Goal: Information Seeking & Learning: Compare options

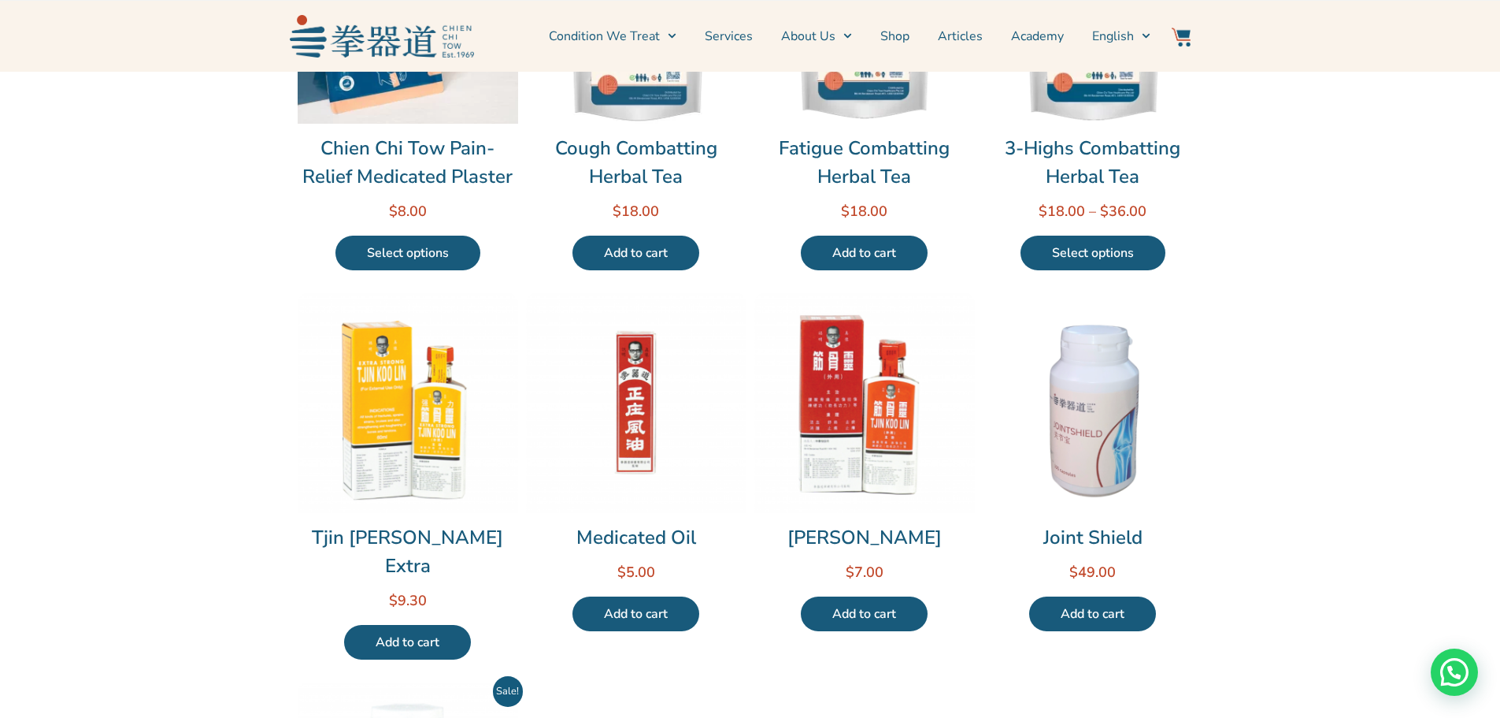
scroll to position [315, 0]
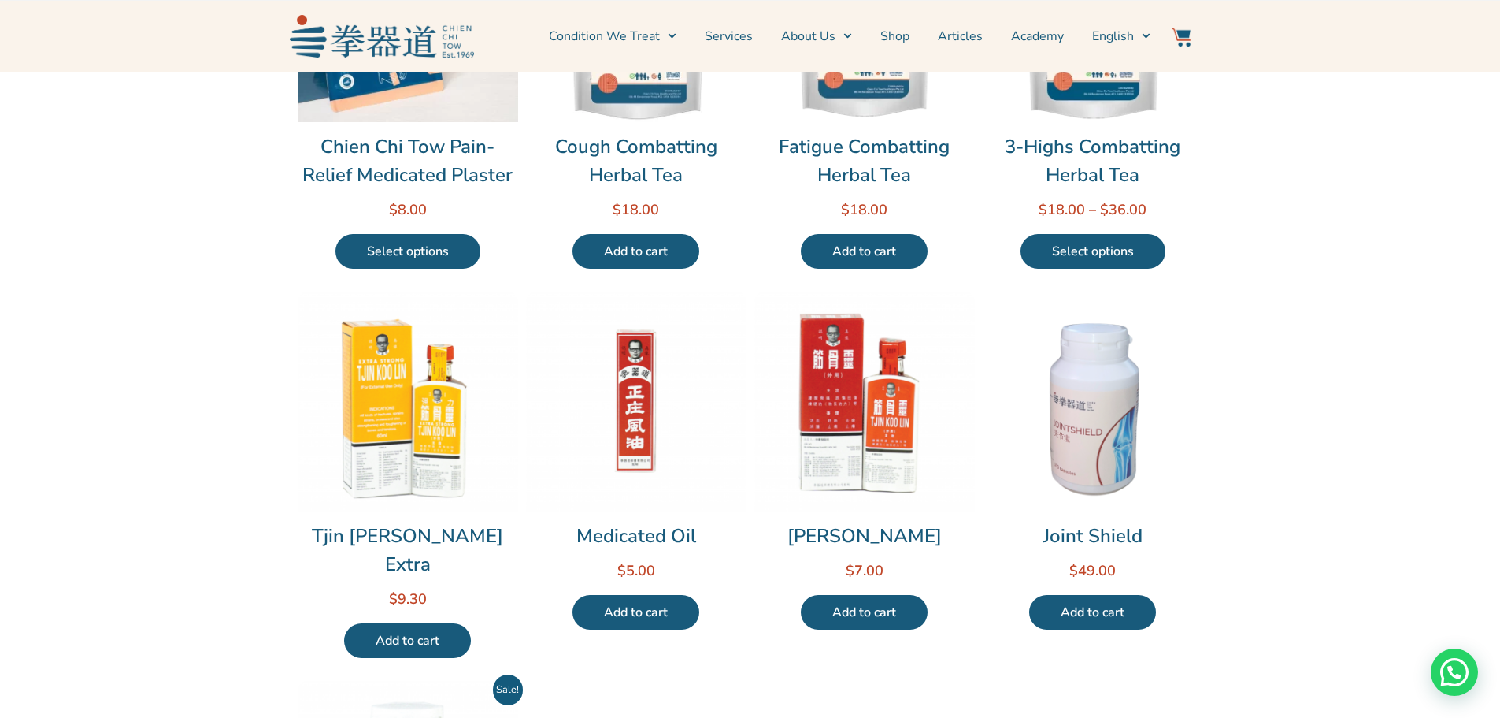
drag, startPoint x: 490, startPoint y: 532, endPoint x: 365, endPoint y: 528, distance: 125.3
drag, startPoint x: 365, startPoint y: 528, endPoint x: 238, endPoint y: 436, distance: 156.8
click at [238, 436] on section "Our Products Chien Chi Tow Pain-Relief Medicated Plaster Rated 0 out of 5 $ 8.0…" at bounding box center [750, 422] width 1500 height 1330
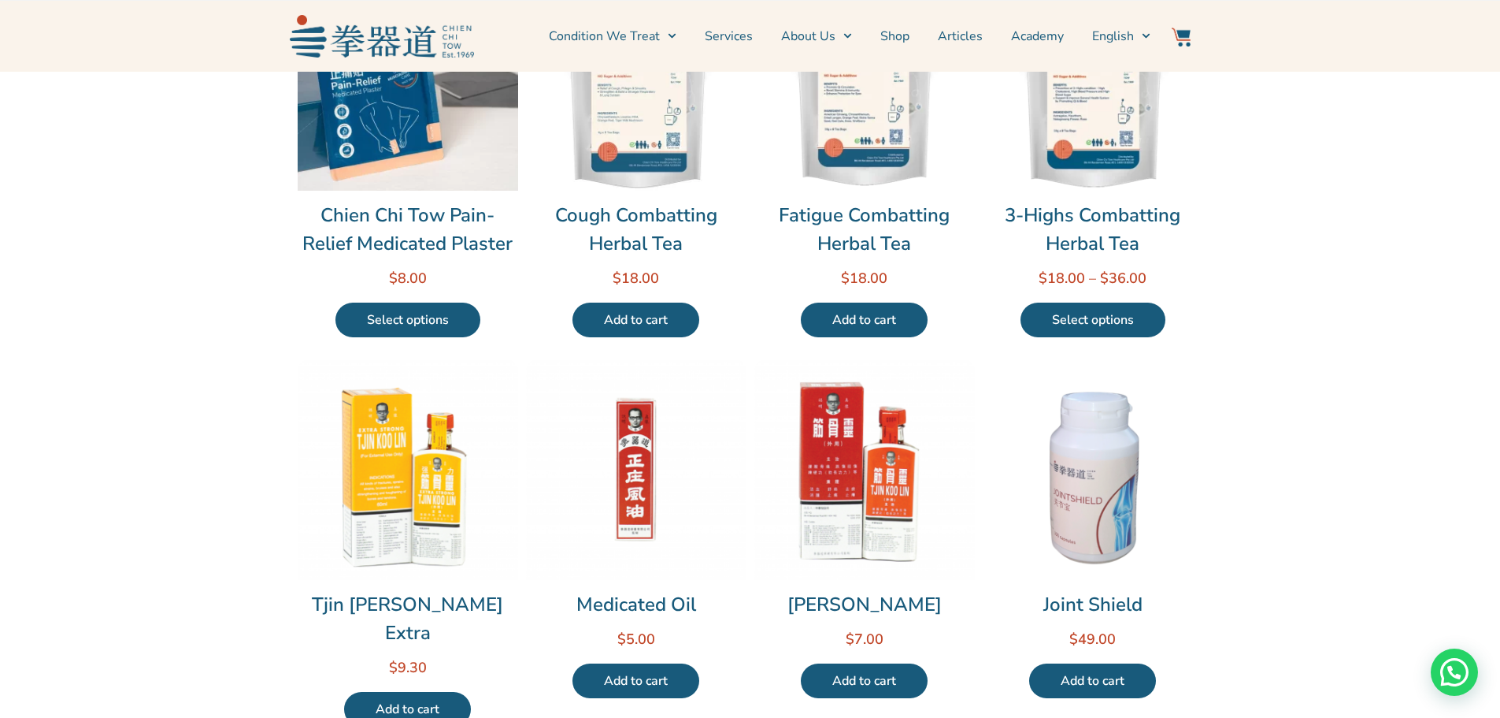
scroll to position [158, 0]
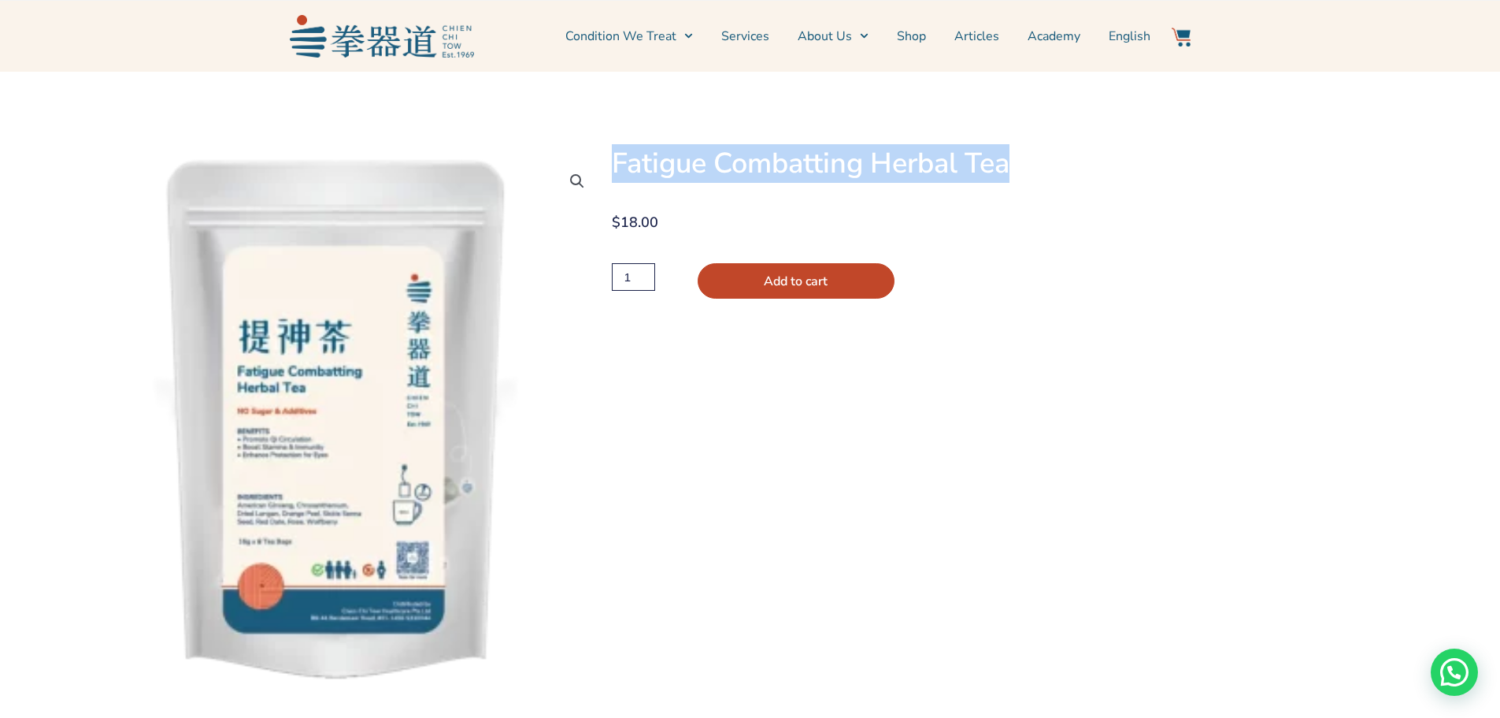
drag, startPoint x: 614, startPoint y: 151, endPoint x: 1036, endPoint y: 173, distance: 422.0
click at [1036, 173] on h1 "Fatigue Combatting Herbal Tea" at bounding box center [957, 163] width 690 height 35
copy h1 "Fatigue Combatting Herbal Tea"
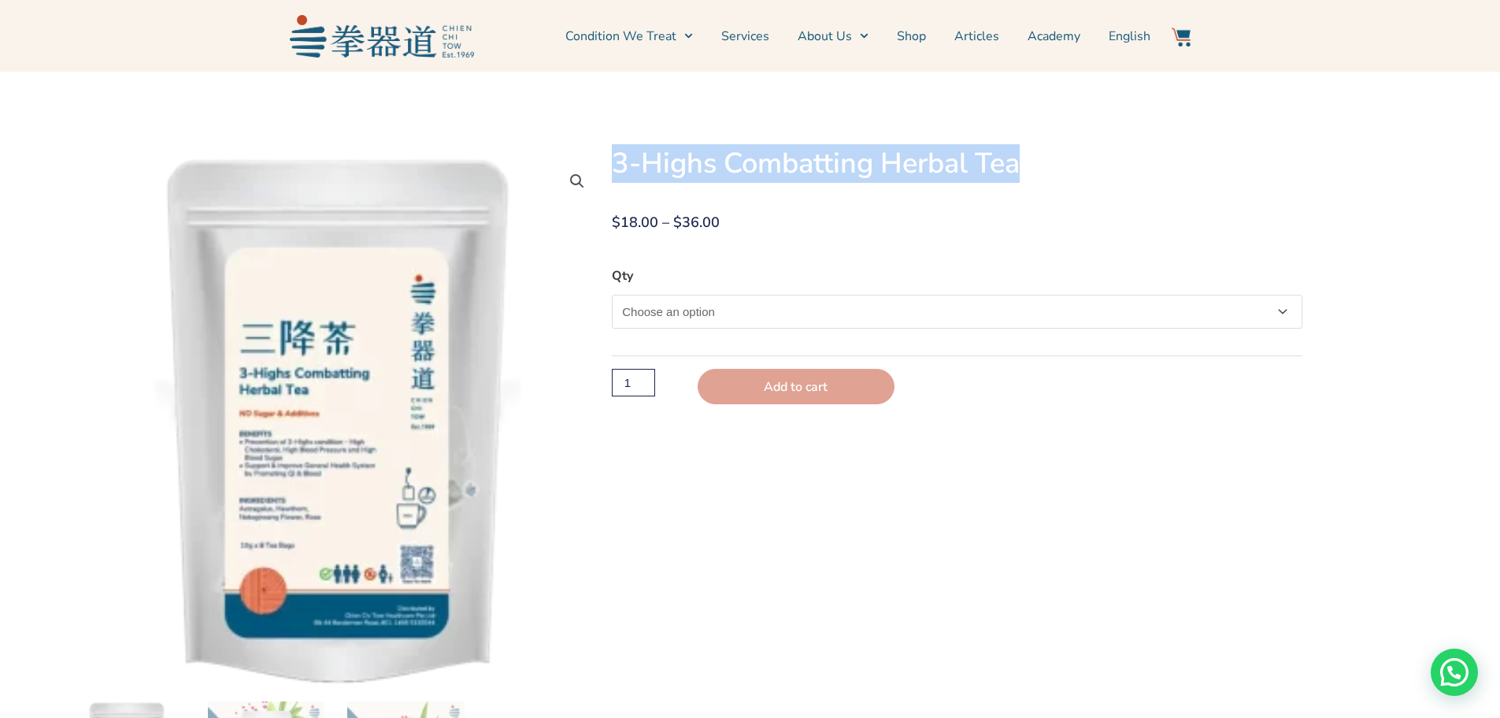
drag, startPoint x: 615, startPoint y: 158, endPoint x: 1047, endPoint y: 186, distance: 432.5
click at [1047, 186] on div "3-Highs Combatting Herbal Tea" at bounding box center [957, 170] width 690 height 49
copy h1 "3-Highs Combatting Herbal Tea"
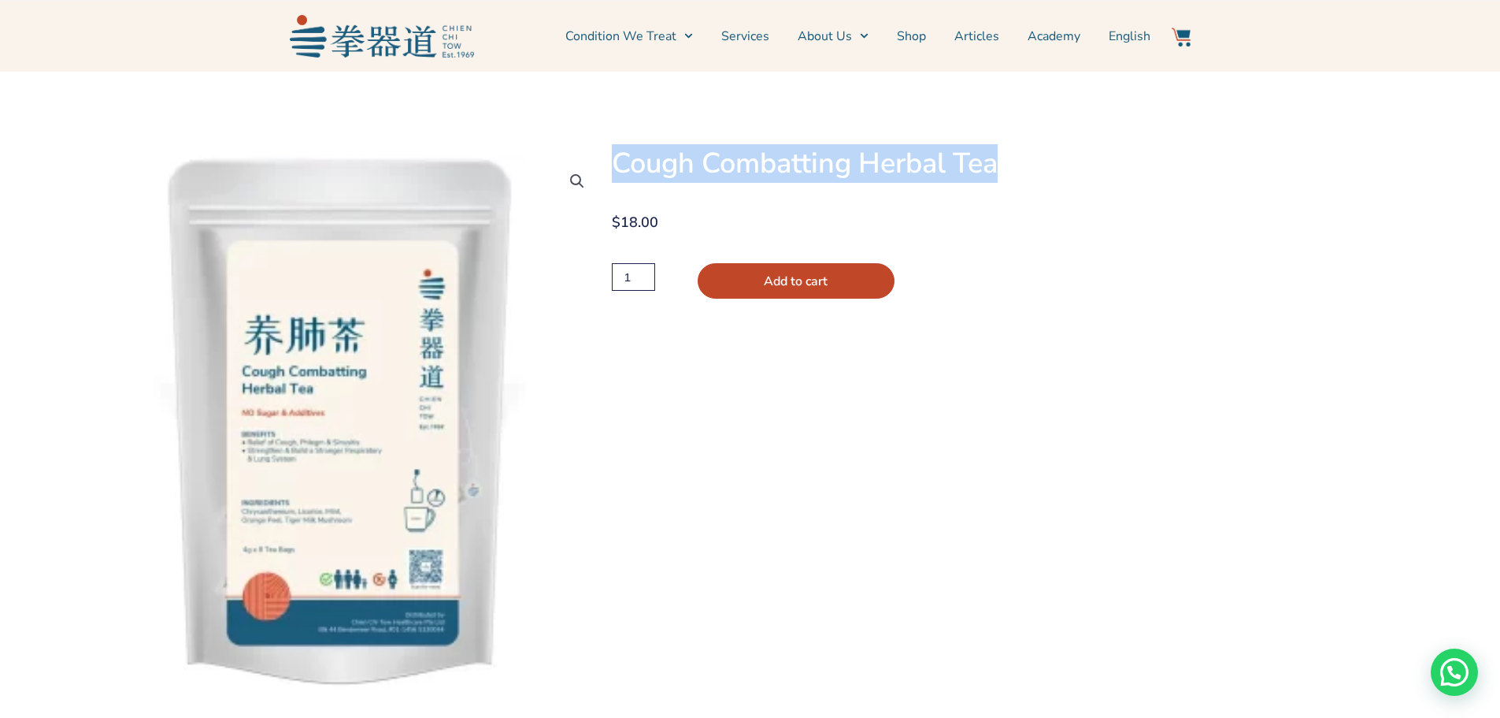
drag, startPoint x: 615, startPoint y: 161, endPoint x: 1058, endPoint y: 184, distance: 443.2
click at [1058, 184] on div "Cough Combatting Herbal Tea" at bounding box center [957, 170] width 690 height 49
copy h1 "Cough Combatting Herbal Tea"
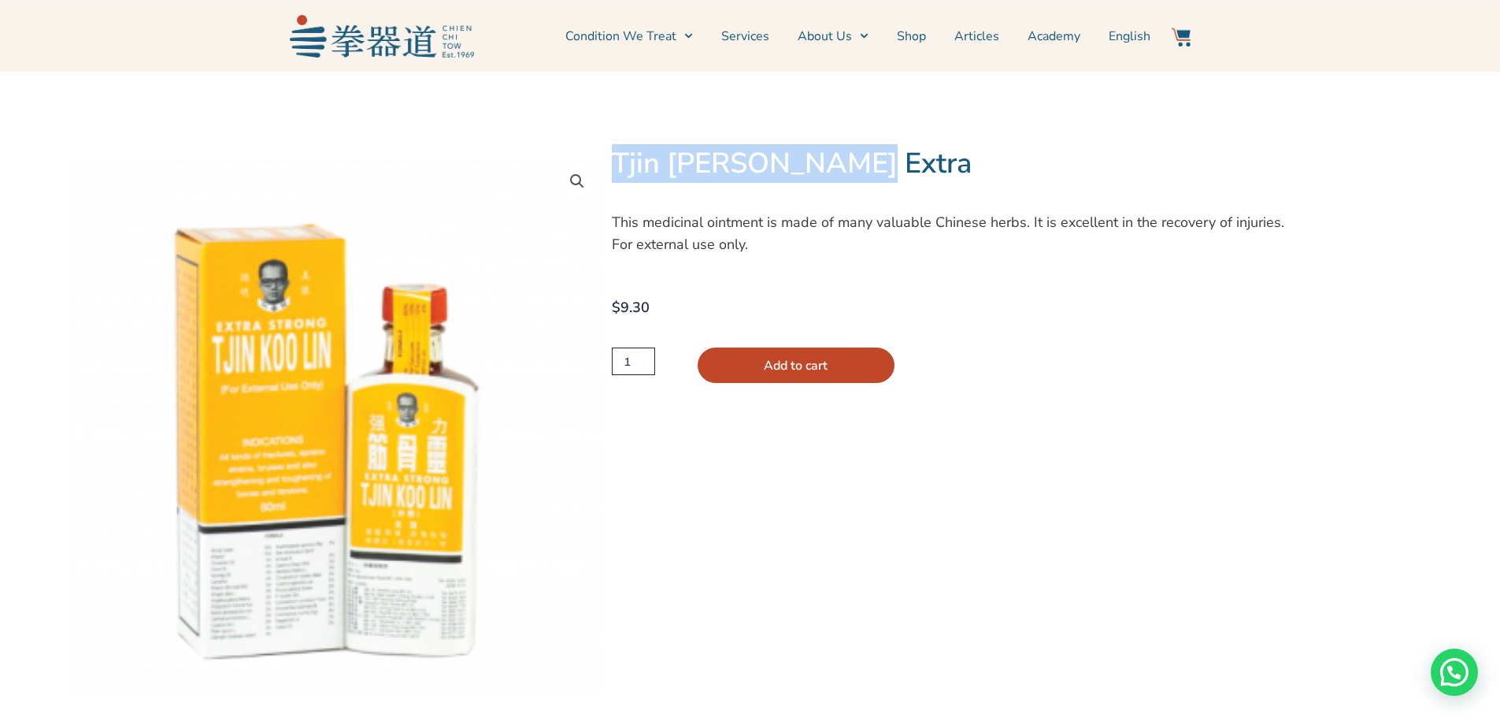
drag, startPoint x: 613, startPoint y: 150, endPoint x: 872, endPoint y: 163, distance: 259.5
click at [872, 163] on h1 "Tjin [PERSON_NAME] Extra" at bounding box center [957, 163] width 690 height 35
copy h1 "Tjin Koo Lin Extra"
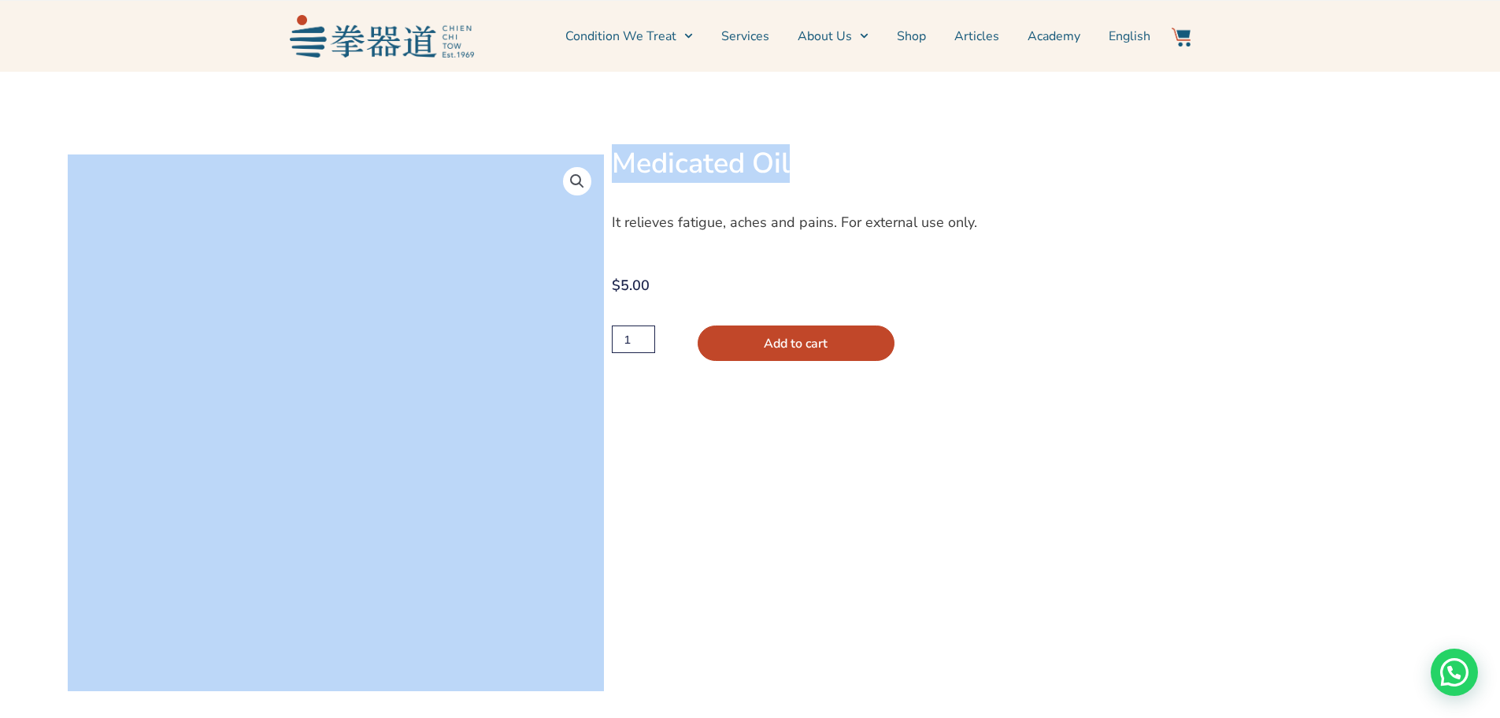
drag, startPoint x: 851, startPoint y: 160, endPoint x: 602, endPoint y: 161, distance: 248.9
click at [602, 161] on div "🔍 Medicated Oil It relieves fatigue, aches and pains. For external use only. $ …" at bounding box center [750, 398] width 1500 height 652
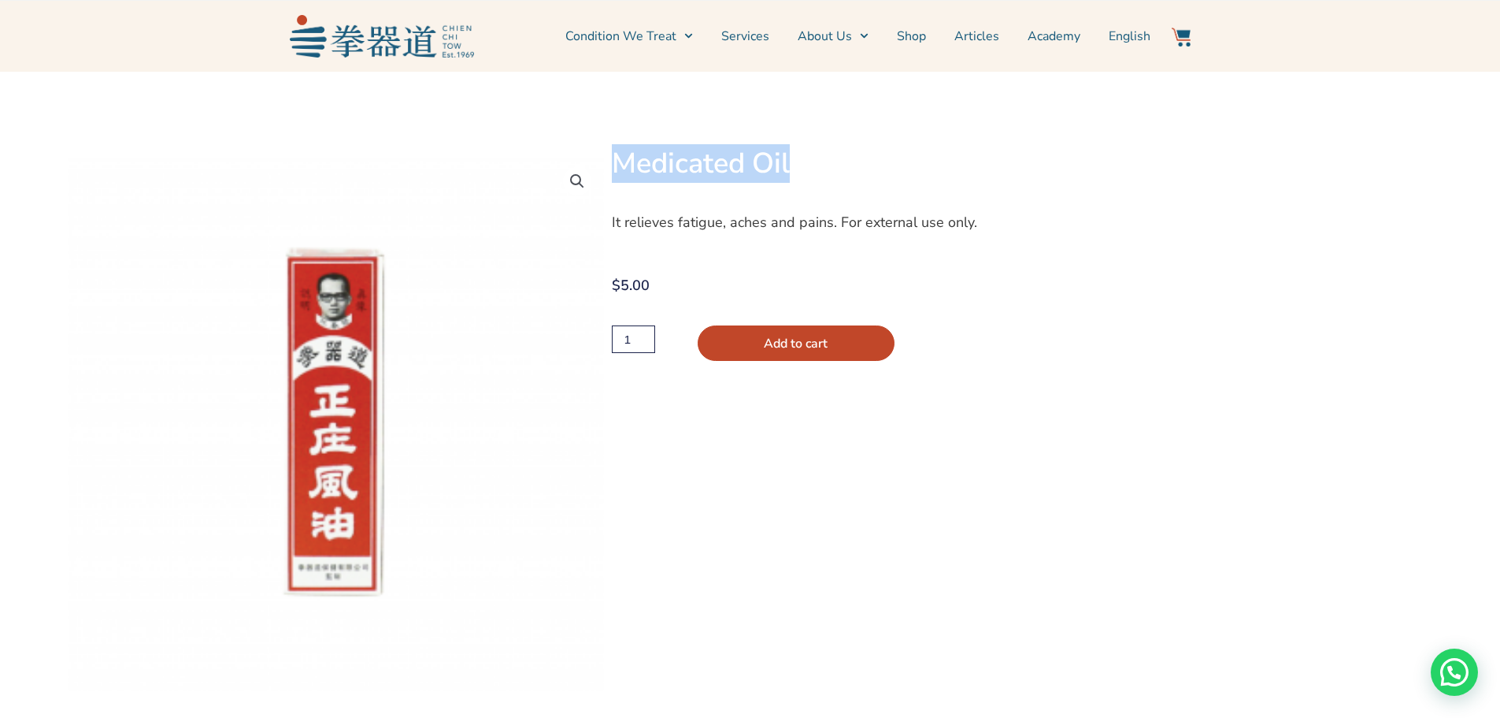
copy div "Medicated Oil"
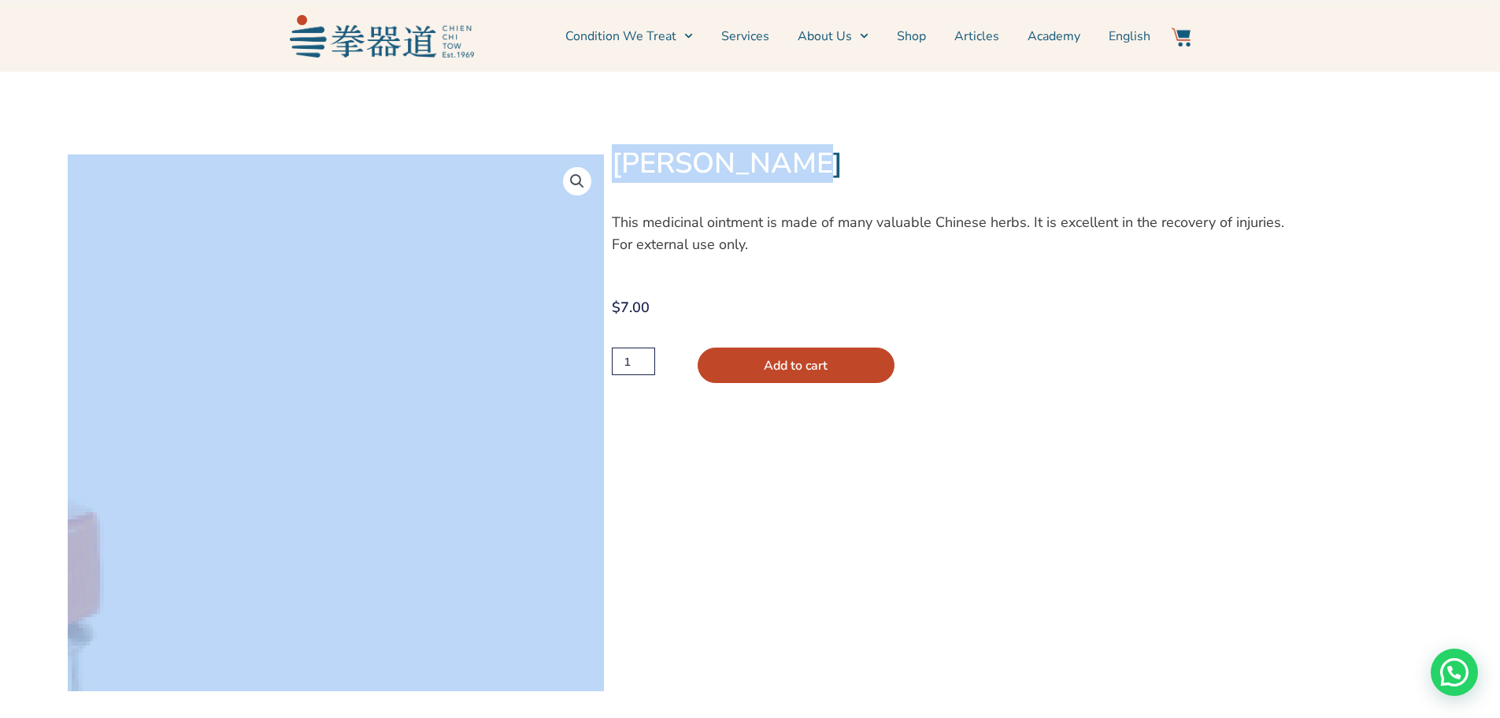
drag, startPoint x: 792, startPoint y: 164, endPoint x: 599, endPoint y: 162, distance: 192.2
click at [599, 162] on div "🔍 Tjin [PERSON_NAME] This medicinal ointment is made of many valuable Chinese h…" at bounding box center [750, 398] width 1500 height 652
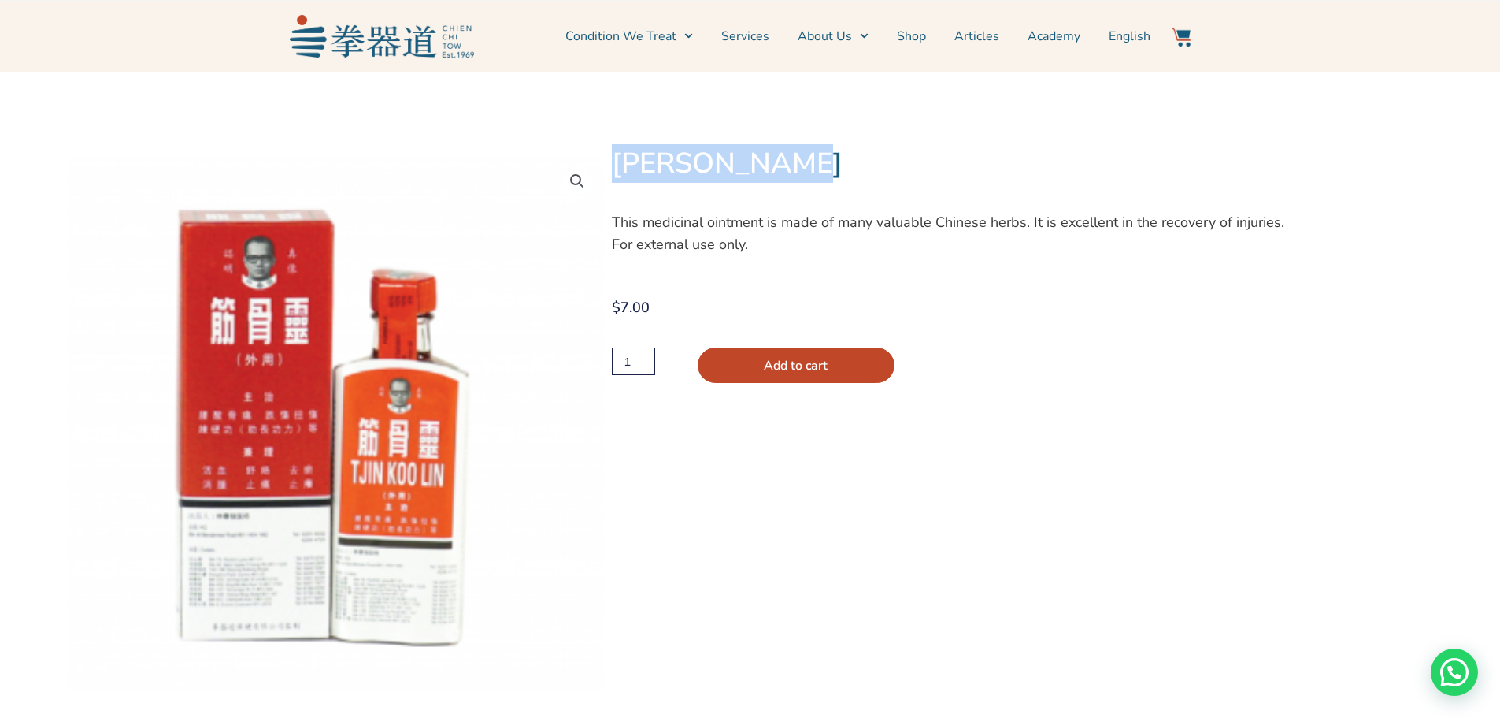
copy div "[PERSON_NAME]"
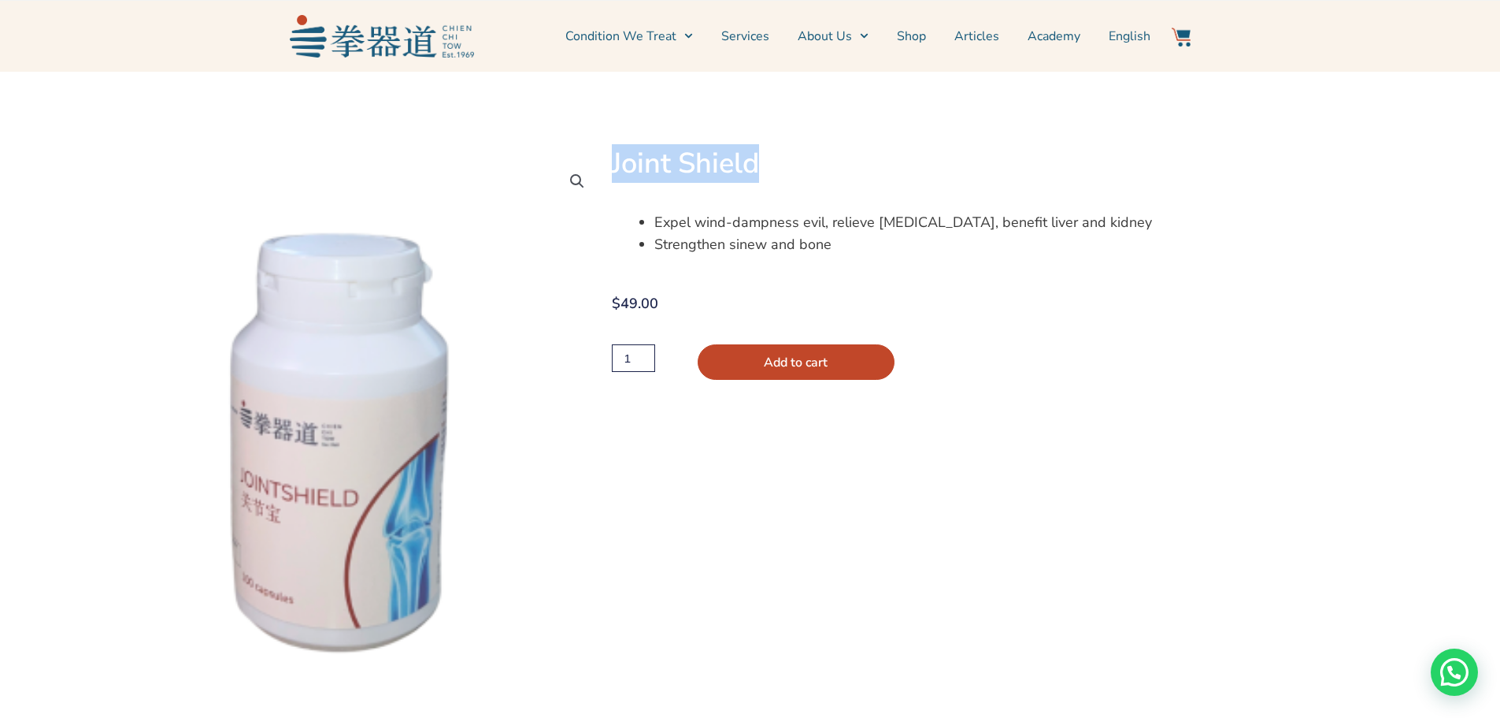
drag, startPoint x: 791, startPoint y: 164, endPoint x: 615, endPoint y: 172, distance: 175.9
click at [615, 172] on h1 "Joint Shield" at bounding box center [957, 163] width 690 height 35
copy h1 "Joint Shield"
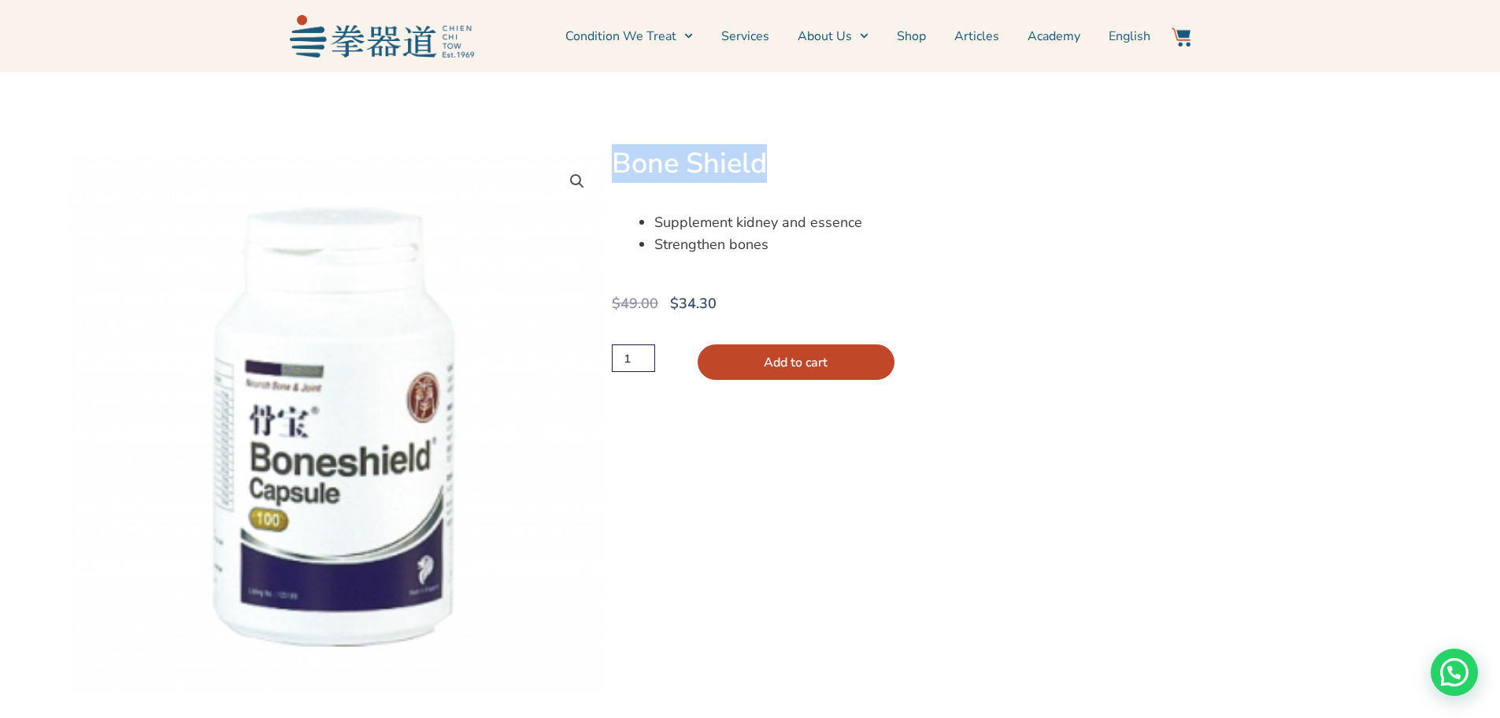
drag, startPoint x: 818, startPoint y: 172, endPoint x: 618, endPoint y: 173, distance: 199.3
click at [618, 173] on h1 "Bone Shield" at bounding box center [957, 163] width 690 height 35
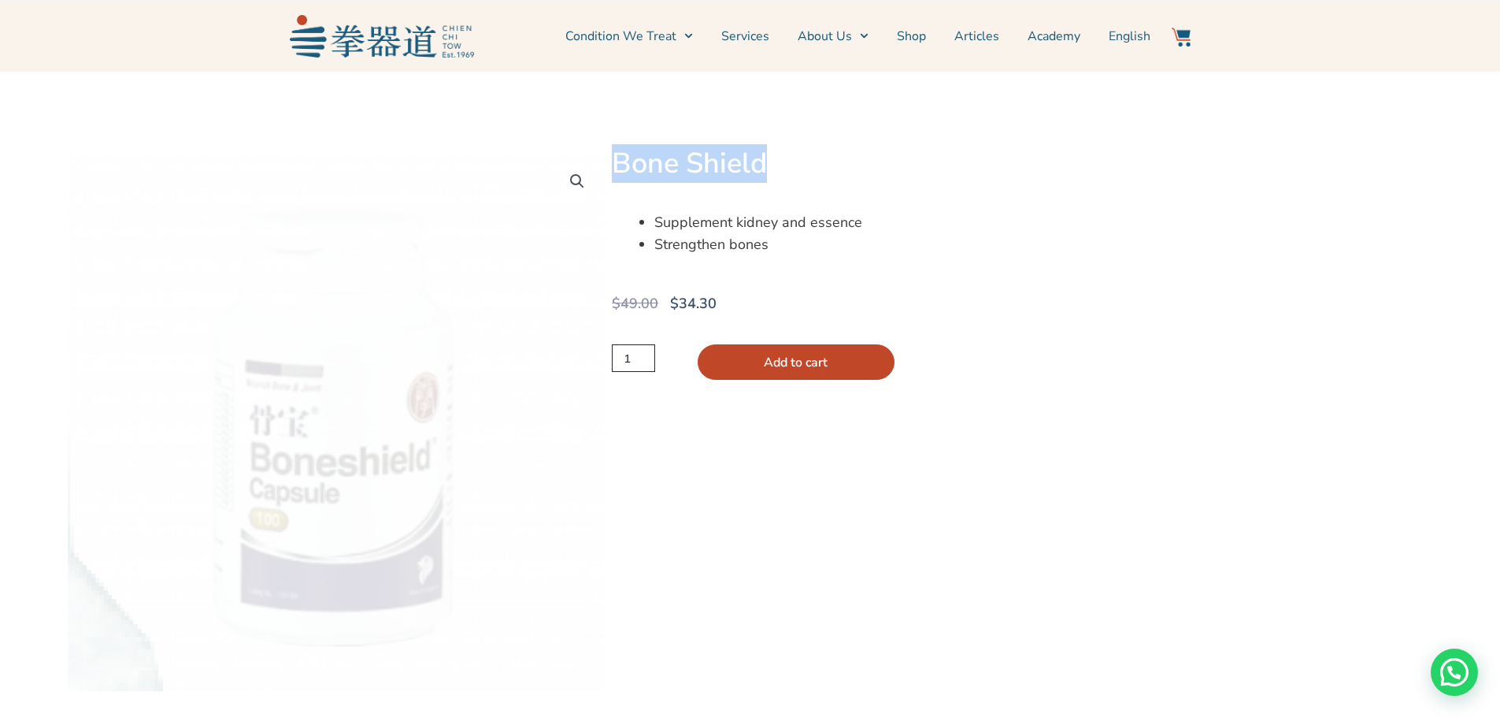
copy h1 "Bone Shield"
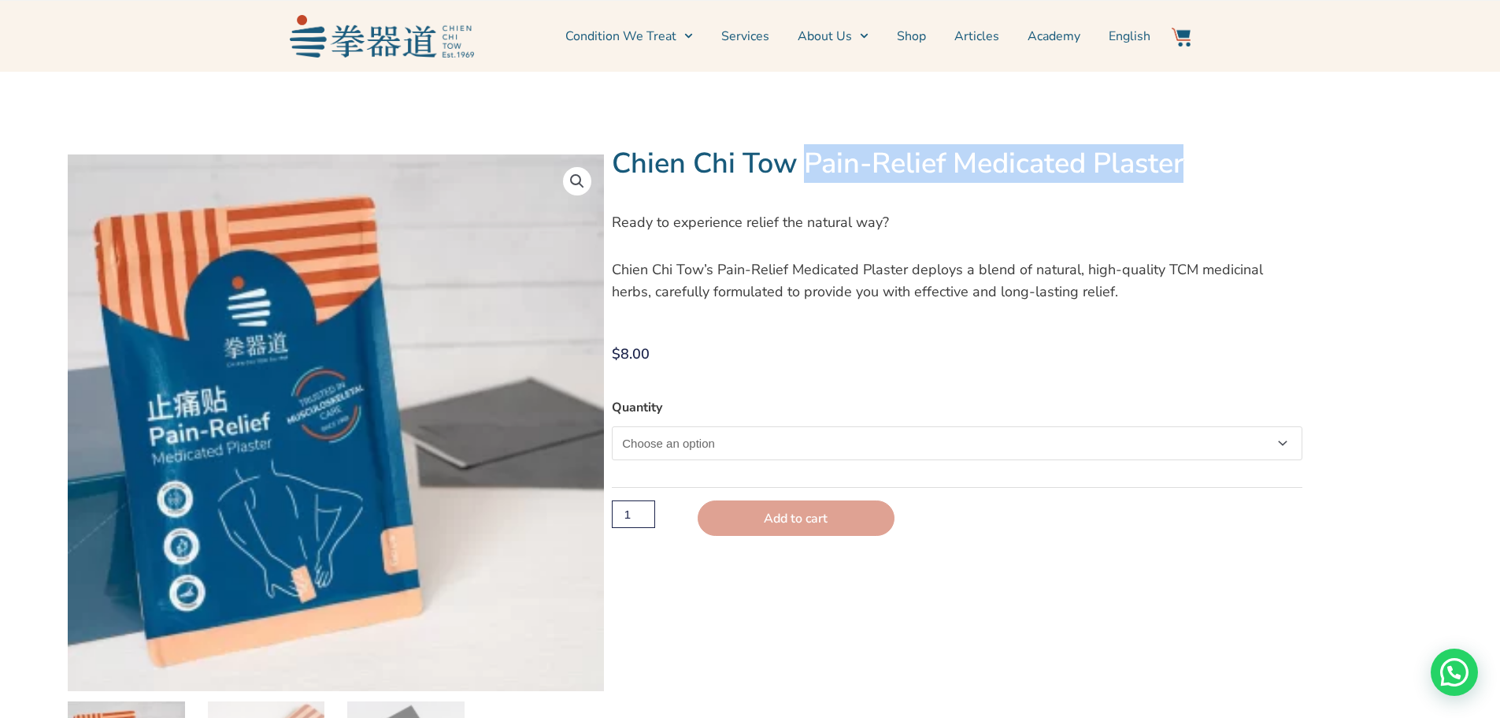
drag, startPoint x: 1241, startPoint y: 171, endPoint x: 818, endPoint y: 187, distance: 422.5
click at [818, 187] on div "Chien Chi Tow Pain-Relief Medicated Plaster" at bounding box center [957, 170] width 690 height 49
copy h1 "Pain-Relief Medicated Plaster"
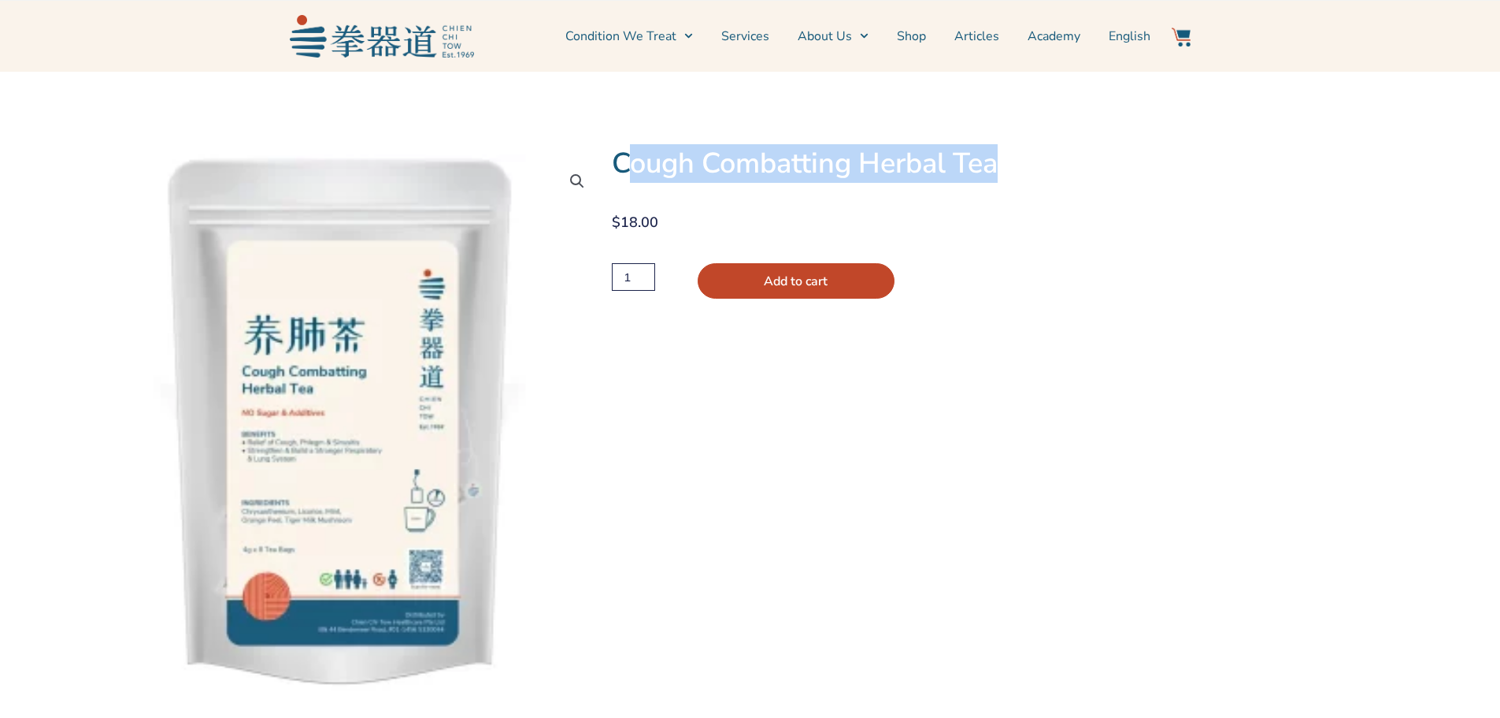
drag, startPoint x: 735, startPoint y: 161, endPoint x: 1179, endPoint y: 172, distance: 444.3
click at [1179, 172] on h1 "Cough Combatting Herbal Tea" at bounding box center [957, 163] width 690 height 35
click at [1119, 172] on h1 "Cough Combatting Herbal Tea" at bounding box center [957, 163] width 690 height 35
drag, startPoint x: 615, startPoint y: 165, endPoint x: 1066, endPoint y: 184, distance: 451.7
click at [1066, 184] on div "Cough Combatting Herbal Tea" at bounding box center [957, 170] width 690 height 49
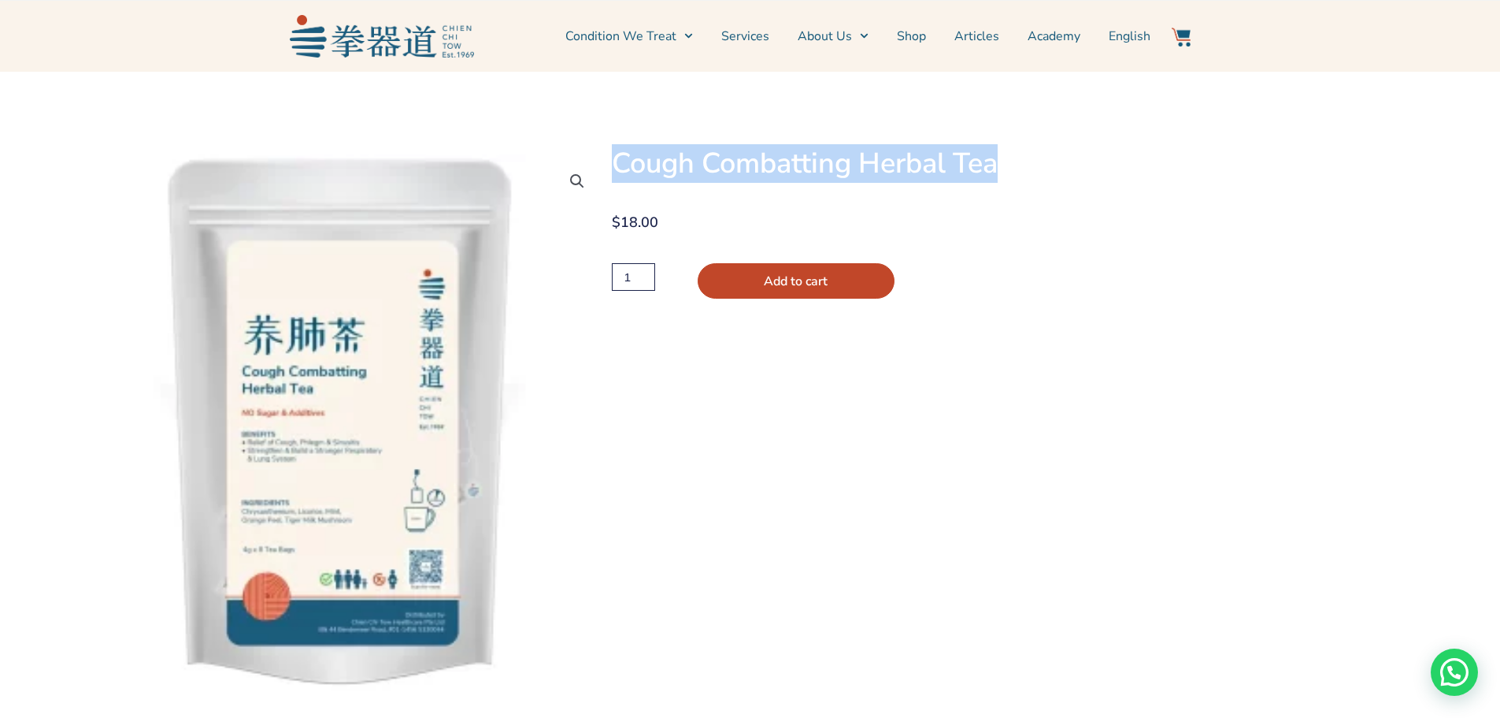
copy h1 "Cough Combatting Herbal Tea"
